Goal: Check status: Verify the current state of an ongoing process or item

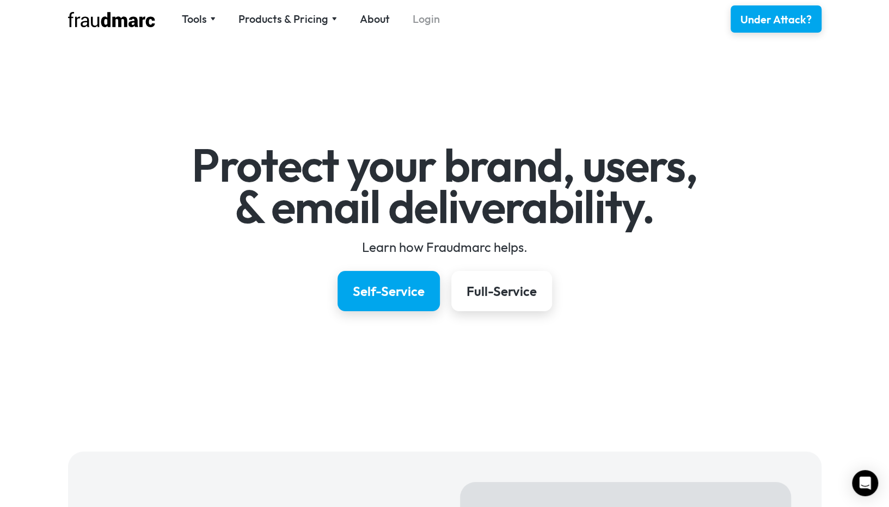
click at [425, 25] on link "Login" at bounding box center [426, 18] width 27 height 15
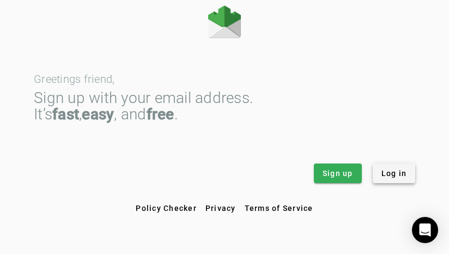
click at [407, 174] on span at bounding box center [393, 173] width 43 height 26
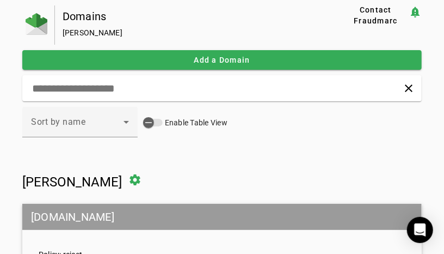
scroll to position [100, 0]
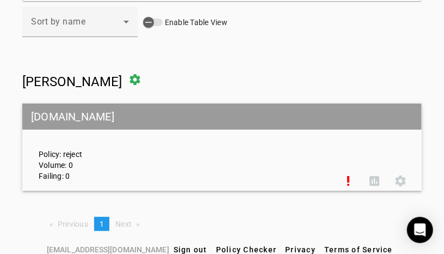
click at [122, 164] on div "Policy: reject Volume: 0 Failing: 0" at bounding box center [182, 147] width 305 height 68
click at [228, 156] on div "Policy: reject Volume: 0 Failing: 0" at bounding box center [182, 147] width 305 height 68
click at [82, 114] on mat-grid-tile-header "pahowhofcu.org" at bounding box center [222, 116] width 400 height 26
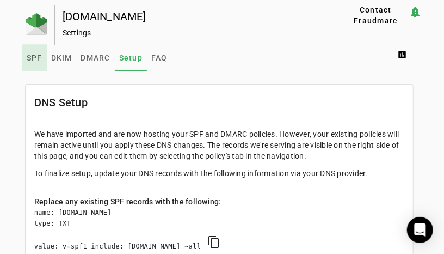
click at [39, 60] on span "SPF" at bounding box center [35, 58] width 16 height 8
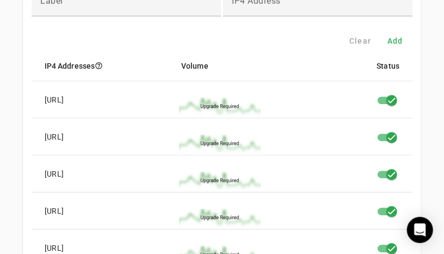
scroll to position [980, 0]
drag, startPoint x: 43, startPoint y: 100, endPoint x: 102, endPoint y: 95, distance: 59.0
click at [102, 95] on mat-cell "185.49.234.0/24" at bounding box center [101, 99] width 139 height 37
copy div "185.49.234.0/24"
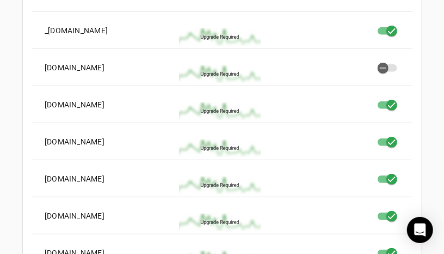
scroll to position [193, 0]
